Goal: Task Accomplishment & Management: Manage account settings

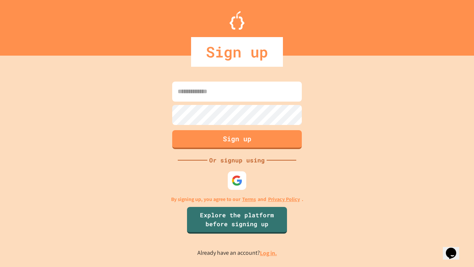
click at [269, 253] on link "Log in." at bounding box center [268, 253] width 17 height 8
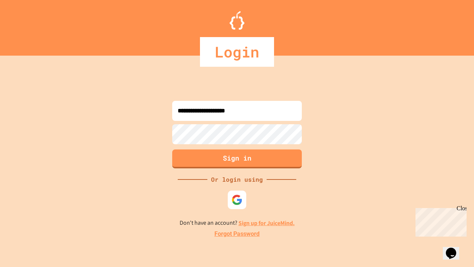
type input "**********"
